Goal: Find specific page/section: Find specific page/section

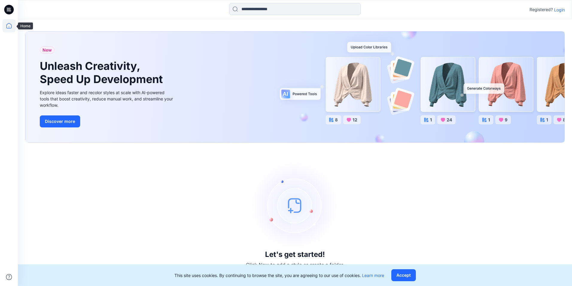
click at [11, 25] on icon at bounding box center [8, 25] width 13 height 13
drag, startPoint x: 409, startPoint y: 278, endPoint x: 419, endPoint y: 285, distance: 11.4
click at [409, 279] on button "Accept" at bounding box center [403, 275] width 25 height 12
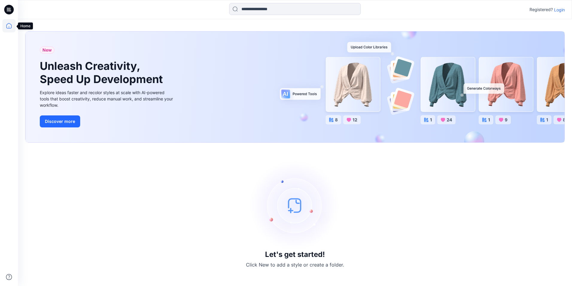
click at [7, 21] on icon at bounding box center [8, 25] width 13 height 13
click at [559, 10] on p "Login" at bounding box center [559, 10] width 11 height 6
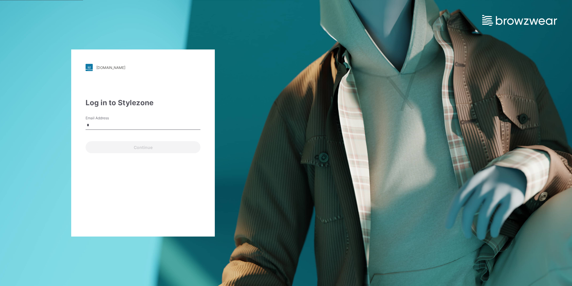
type input "**********"
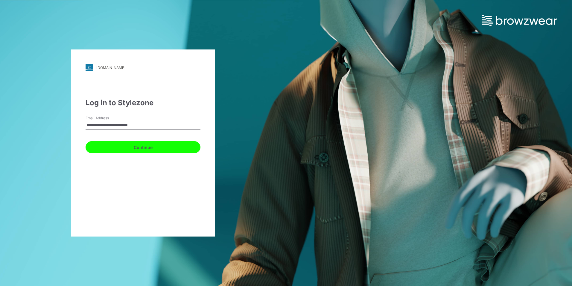
click at [130, 147] on button "Continue" at bounding box center [143, 147] width 115 height 12
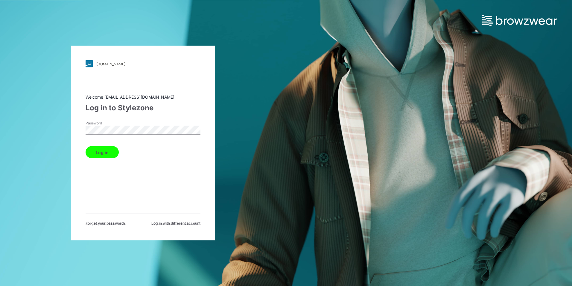
click at [86, 146] on button "Log in" at bounding box center [102, 152] width 33 height 12
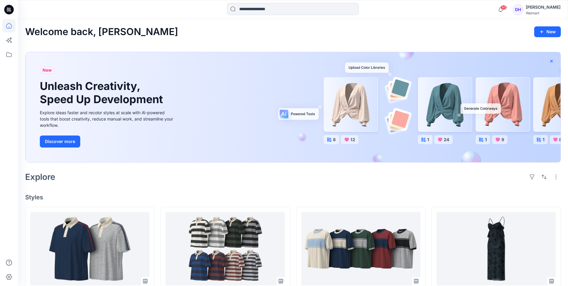
click at [550, 60] on icon "button" at bounding box center [551, 61] width 2 height 2
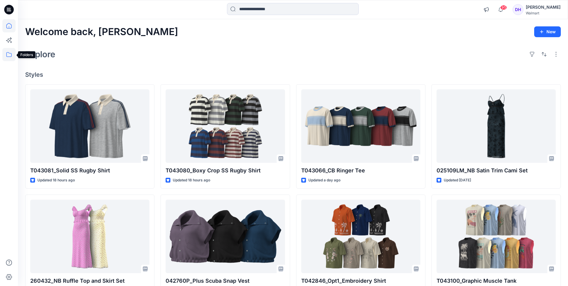
click at [10, 56] on icon at bounding box center [8, 54] width 13 height 13
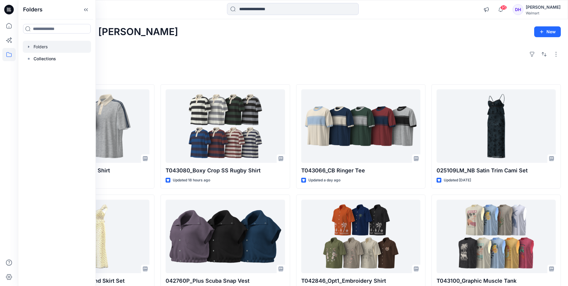
click at [44, 48] on div at bounding box center [57, 47] width 68 height 12
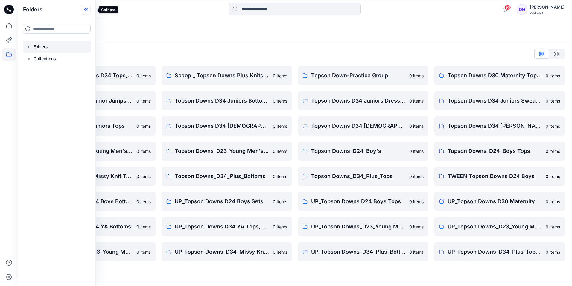
click at [91, 10] on icon at bounding box center [86, 10] width 10 height 10
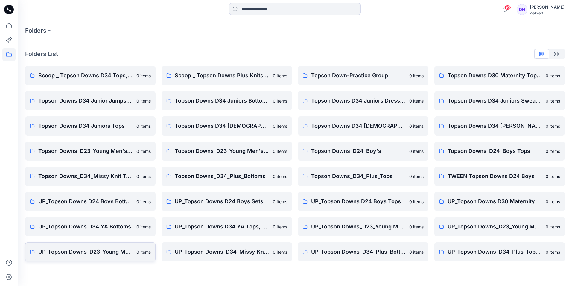
click at [92, 252] on p "UP_Topson Downs_D23_Young Men's Tops" at bounding box center [85, 251] width 95 height 8
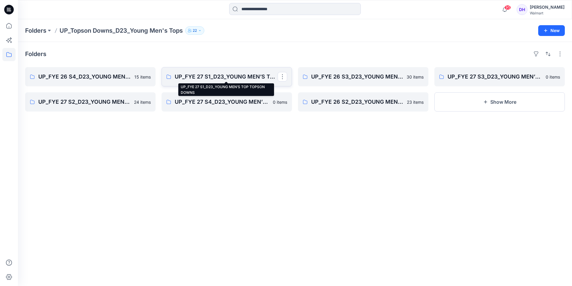
click at [214, 73] on p "UP_FYE 27 S1_D23_YOUNG MEN’S TOP TOPSON DOWNS" at bounding box center [226, 76] width 103 height 8
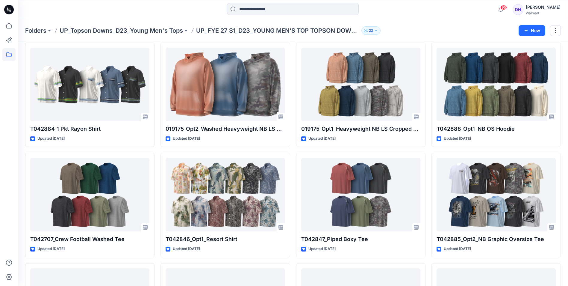
scroll to position [615, 0]
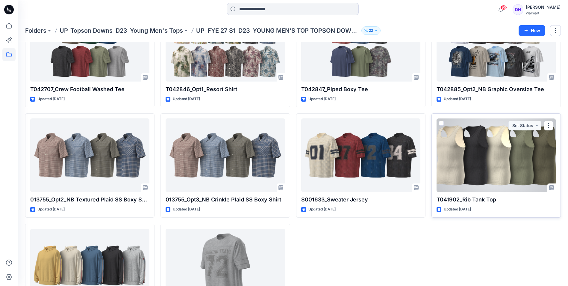
click at [492, 179] on div at bounding box center [495, 154] width 119 height 73
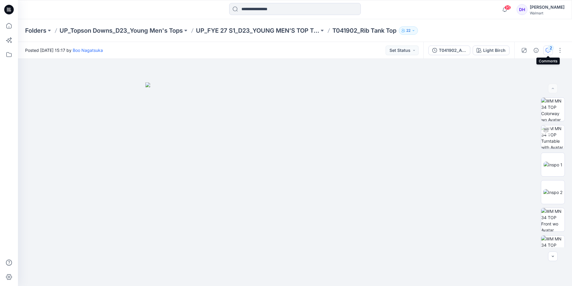
click at [548, 52] on icon "button" at bounding box center [548, 50] width 5 height 5
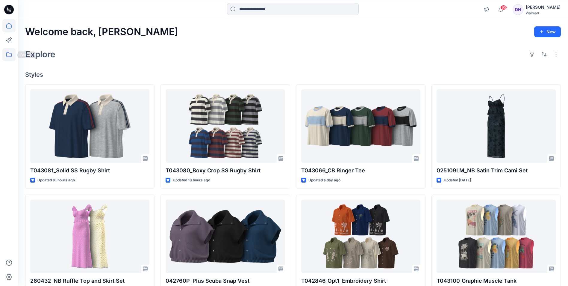
click at [10, 55] on icon at bounding box center [8, 54] width 13 height 13
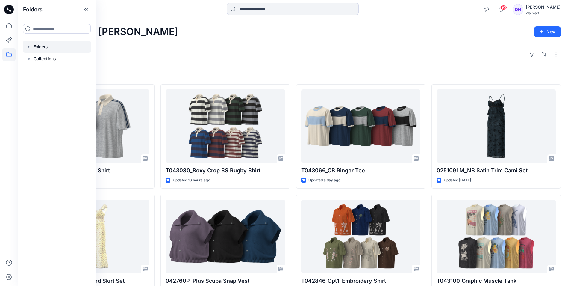
click at [38, 47] on div at bounding box center [57, 47] width 68 height 12
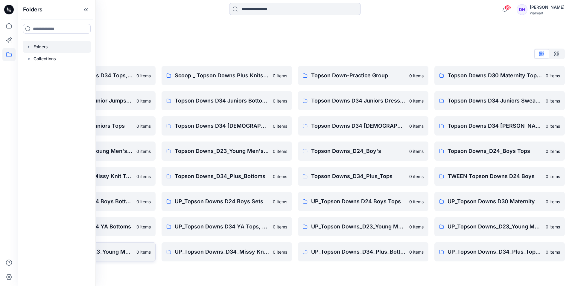
click at [122, 256] on link "UP_Topson Downs_D23_Young Men's Tops 0 items" at bounding box center [90, 251] width 130 height 19
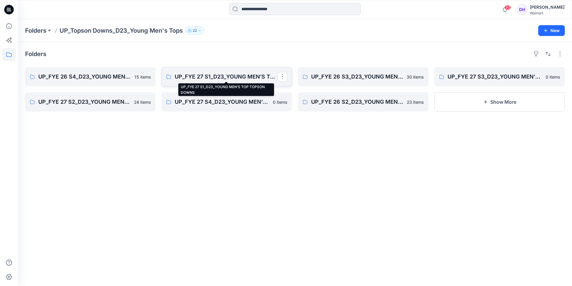
click at [223, 78] on p "UP_FYE 27 S1_D23_YOUNG MEN’S TOP TOPSON DOWNS" at bounding box center [226, 76] width 103 height 8
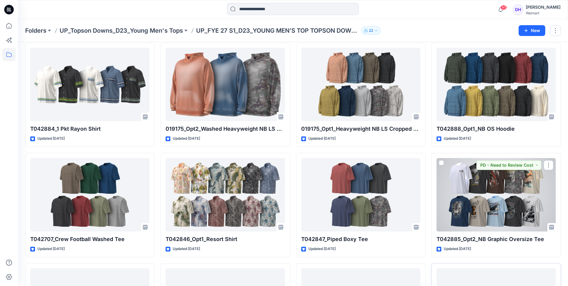
scroll to position [585, 0]
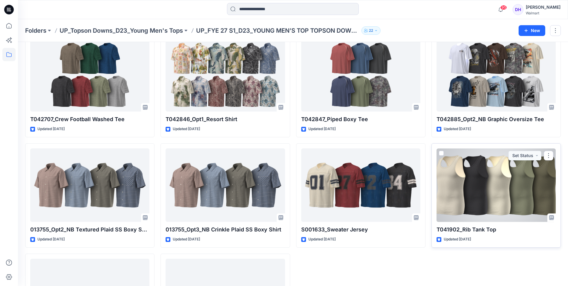
click at [479, 193] on div at bounding box center [495, 184] width 119 height 73
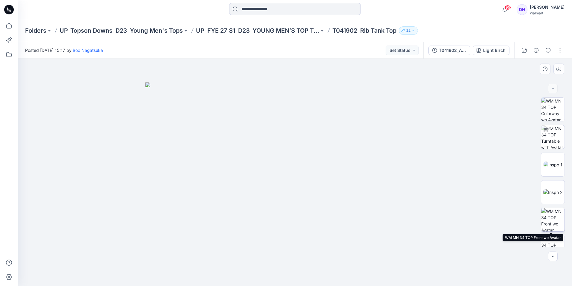
click at [550, 222] on img at bounding box center [552, 219] width 23 height 23
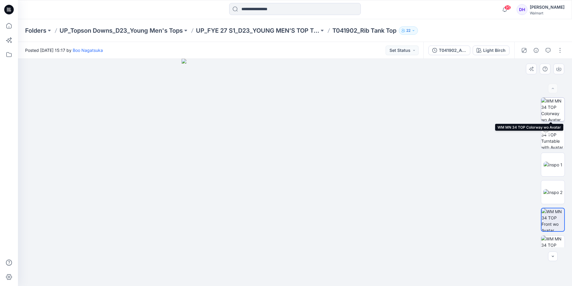
click at [553, 110] on img at bounding box center [552, 109] width 23 height 23
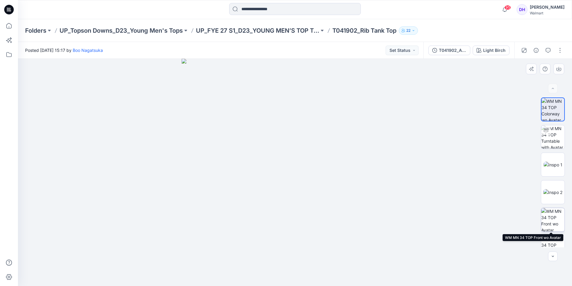
click at [555, 220] on img at bounding box center [552, 219] width 23 height 23
